Goal: Information Seeking & Learning: Learn about a topic

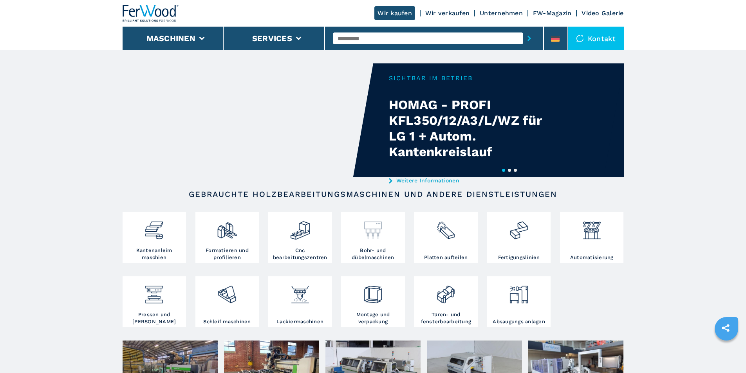
click at [374, 247] on div at bounding box center [372, 230] width 59 height 33
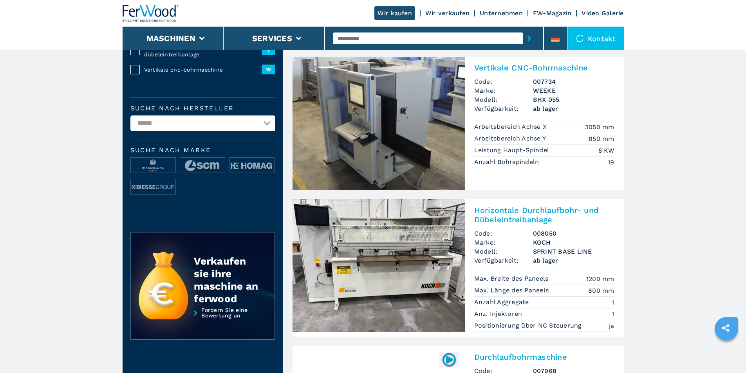
scroll to position [196, 0]
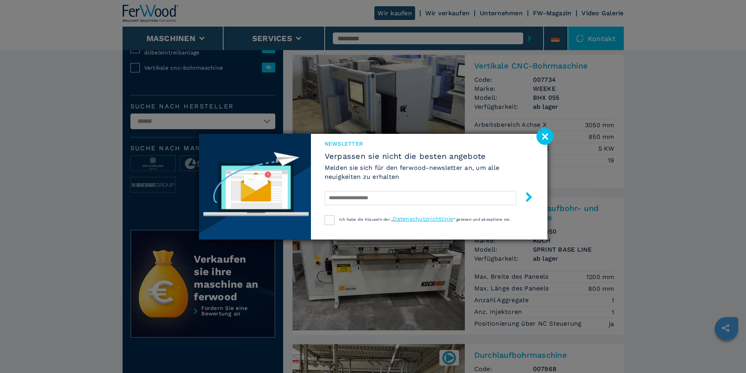
click at [546, 134] on image at bounding box center [544, 136] width 17 height 17
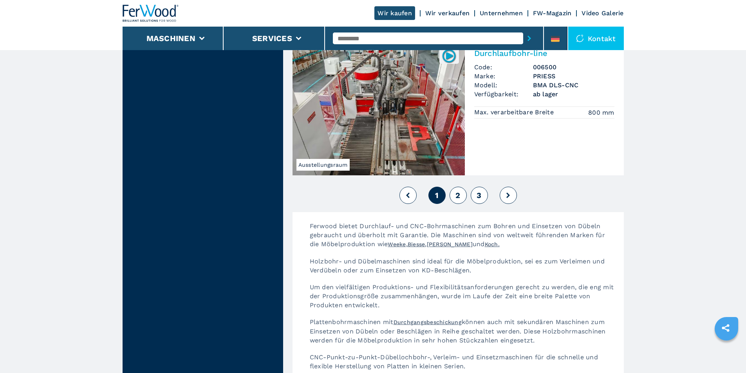
scroll to position [1787, 0]
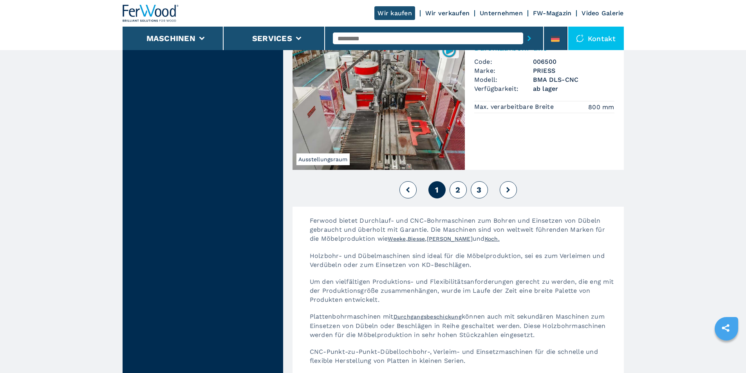
click at [456, 185] on span "2" at bounding box center [457, 189] width 5 height 9
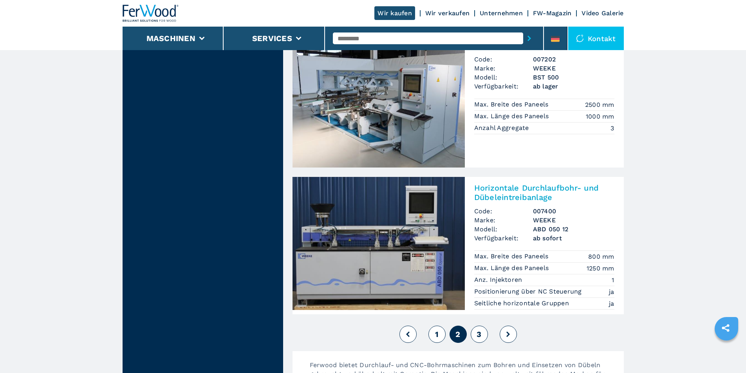
scroll to position [1670, 0]
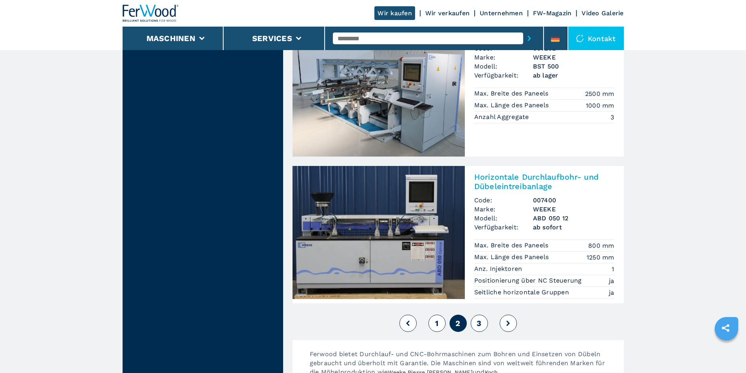
click at [476, 319] on span "3" at bounding box center [478, 323] width 5 height 9
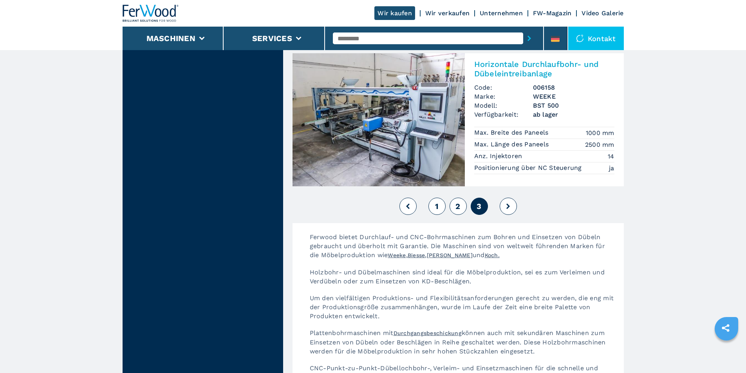
scroll to position [1487, 0]
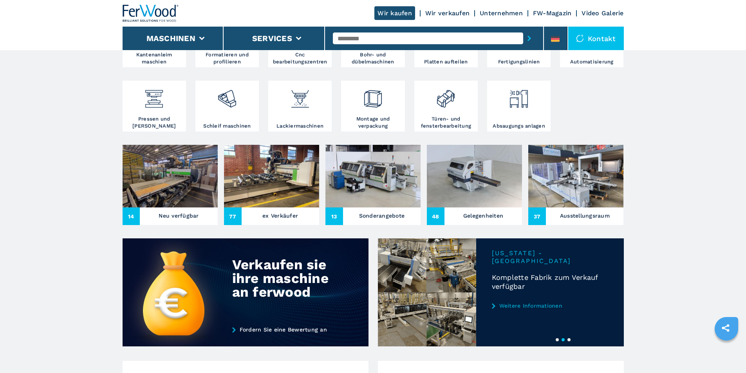
click at [383, 221] on h3 "Sonderangebote" at bounding box center [382, 215] width 46 height 11
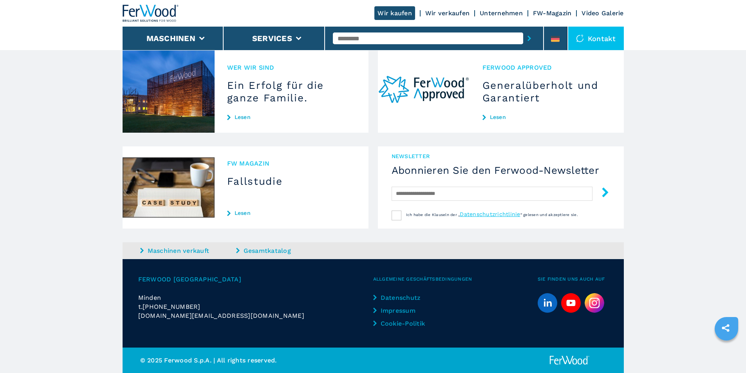
scroll to position [706, 0]
